Goal: Find contact information: Find contact information

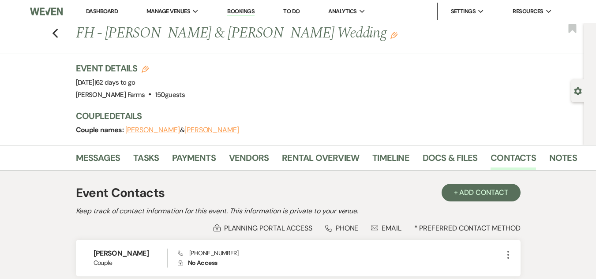
click at [112, 10] on link "Dashboard" at bounding box center [102, 12] width 32 height 8
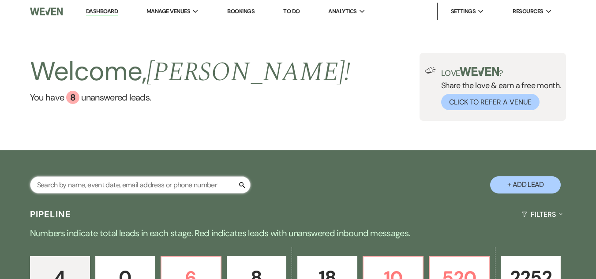
click at [120, 183] on input "text" at bounding box center [140, 185] width 221 height 17
type input "[PERSON_NAME]"
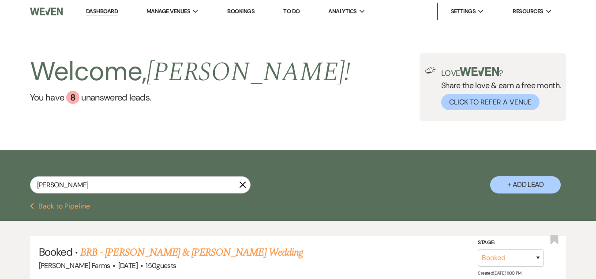
click at [160, 257] on link "BRB - [PERSON_NAME] & [PERSON_NAME] Wedding" at bounding box center [191, 253] width 223 height 16
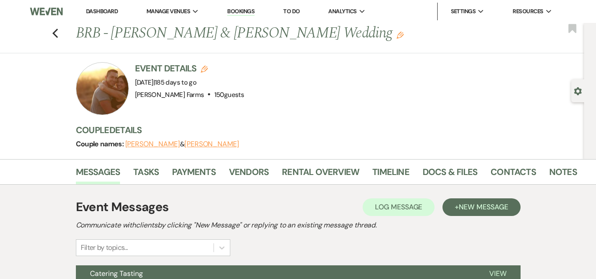
click at [97, 11] on link "Dashboard" at bounding box center [102, 12] width 32 height 8
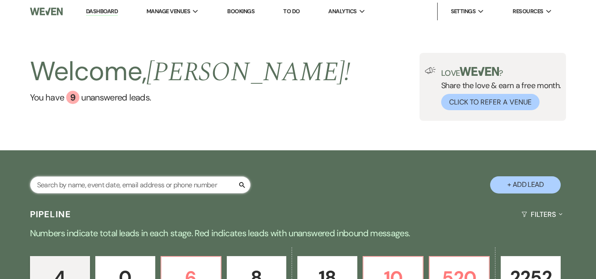
click at [117, 189] on input "text" at bounding box center [140, 185] width 221 height 17
type input "trz"
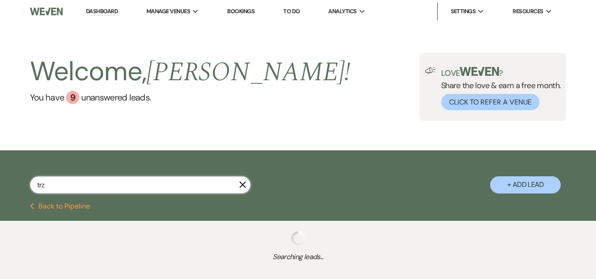
select select "8"
select select "4"
select select "8"
select select "5"
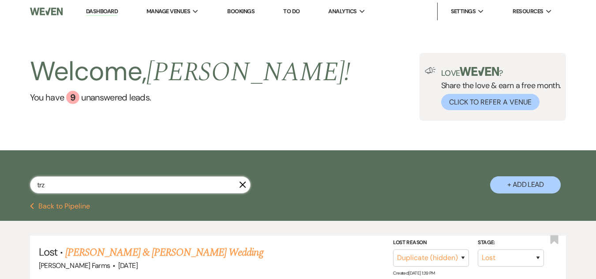
click at [98, 181] on input "trz" at bounding box center [140, 185] width 221 height 17
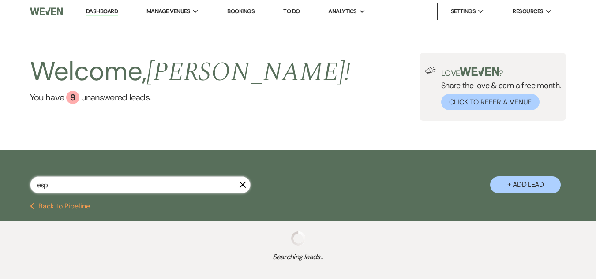
type input "espa"
select select "8"
select select "1"
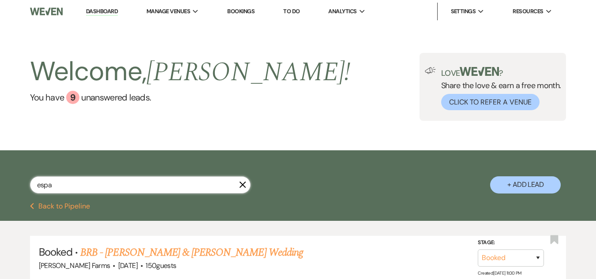
type input "espa"
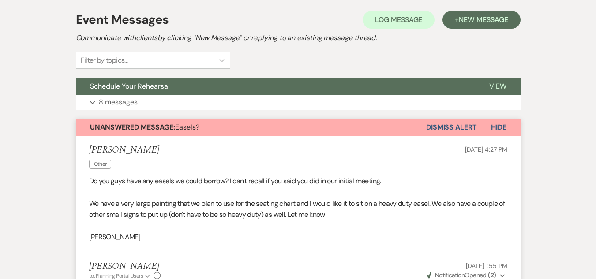
scroll to position [178, 0]
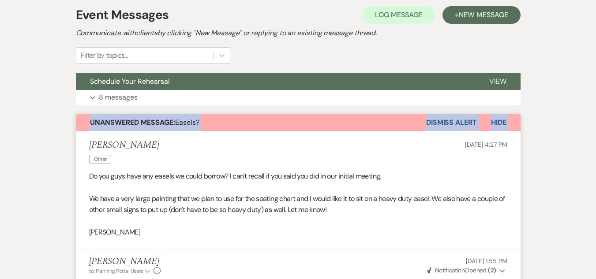
drag, startPoint x: 593, startPoint y: 101, endPoint x: 603, endPoint y: 104, distance: 10.6
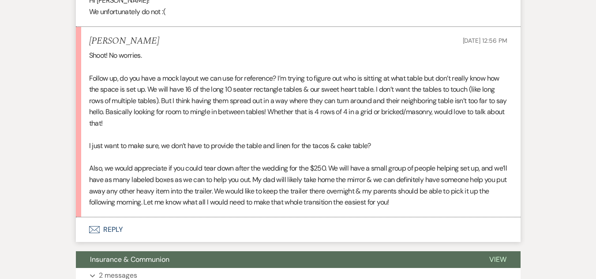
scroll to position [461, 0]
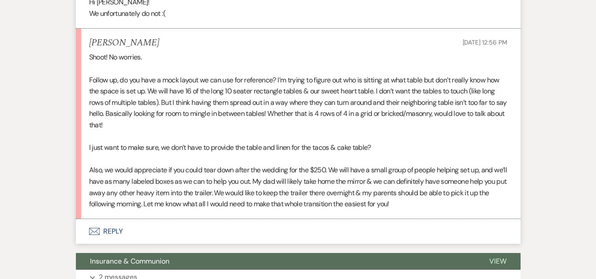
click at [121, 234] on button "Envelope Reply" at bounding box center [298, 231] width 445 height 25
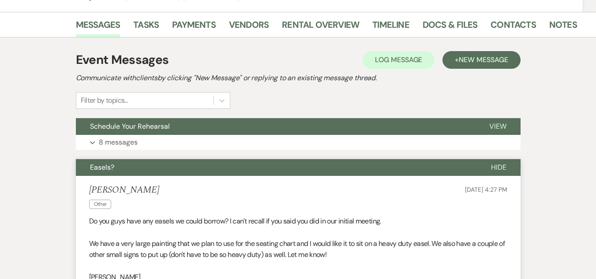
scroll to position [0, 0]
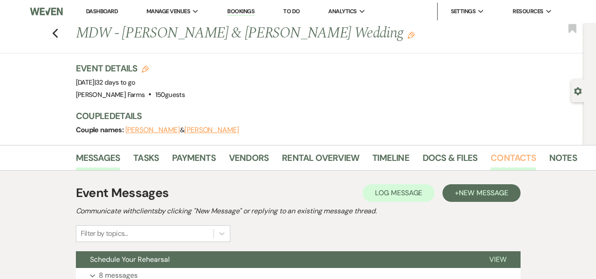
click at [519, 155] on link "Contacts" at bounding box center [513, 160] width 45 height 19
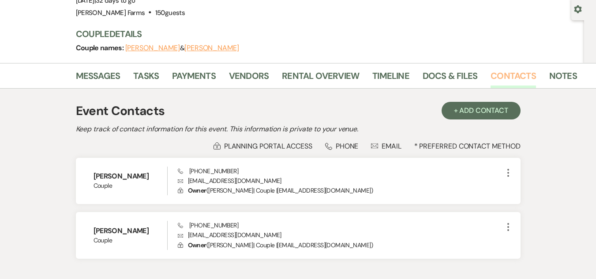
scroll to position [84, 0]
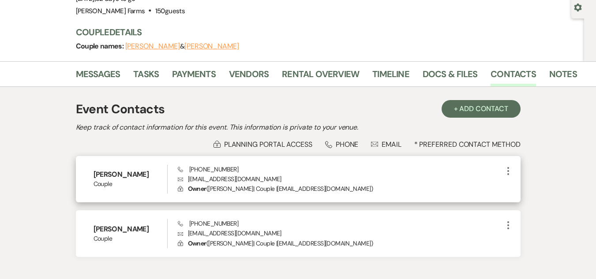
click at [204, 180] on p "Envelope anagrace42@gmail.com" at bounding box center [340, 179] width 325 height 10
copy p "anagrace42@gmail.com"
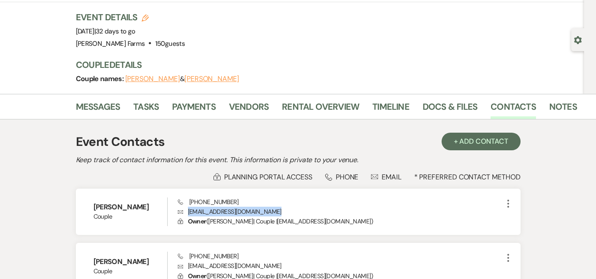
scroll to position [46, 0]
